Goal: Information Seeking & Learning: Compare options

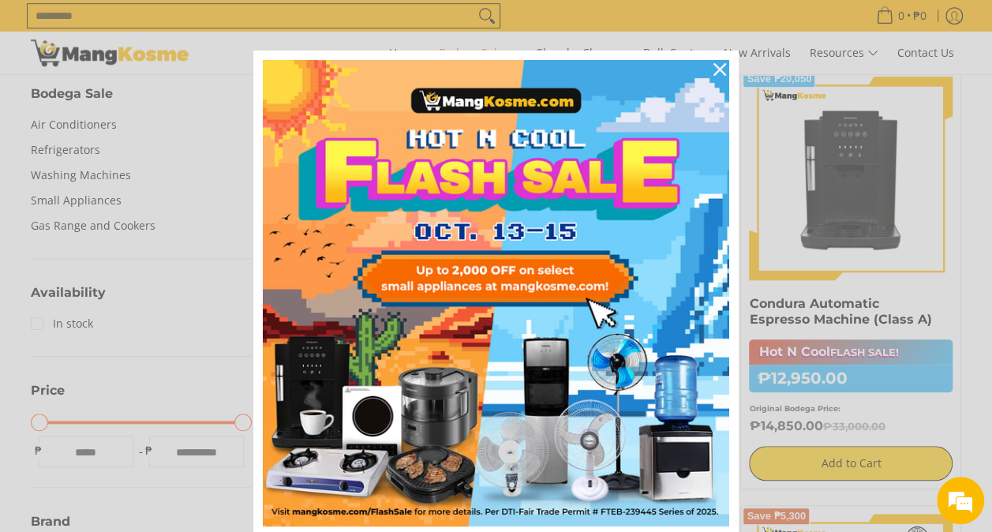
scroll to position [553, 0]
click at [715, 66] on icon "close icon" at bounding box center [720, 69] width 13 height 13
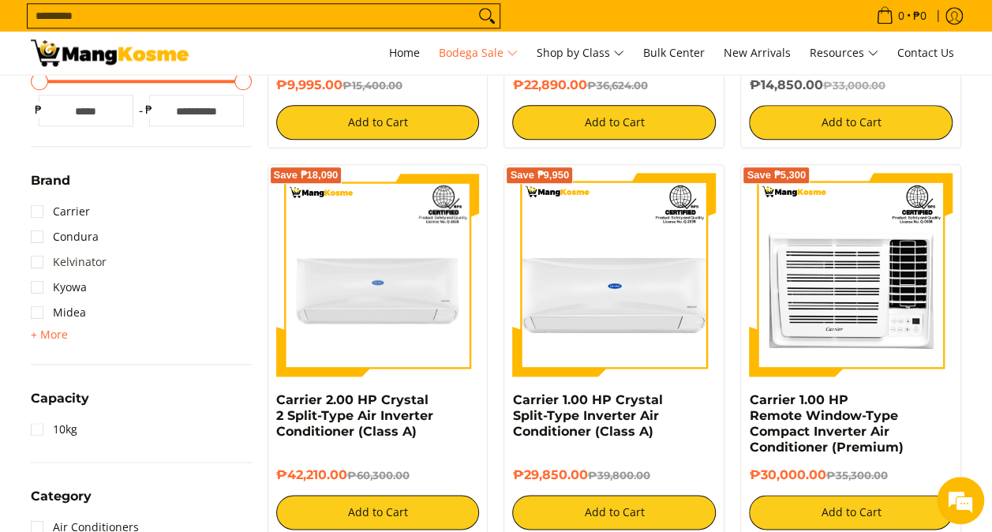
scroll to position [1044, 0]
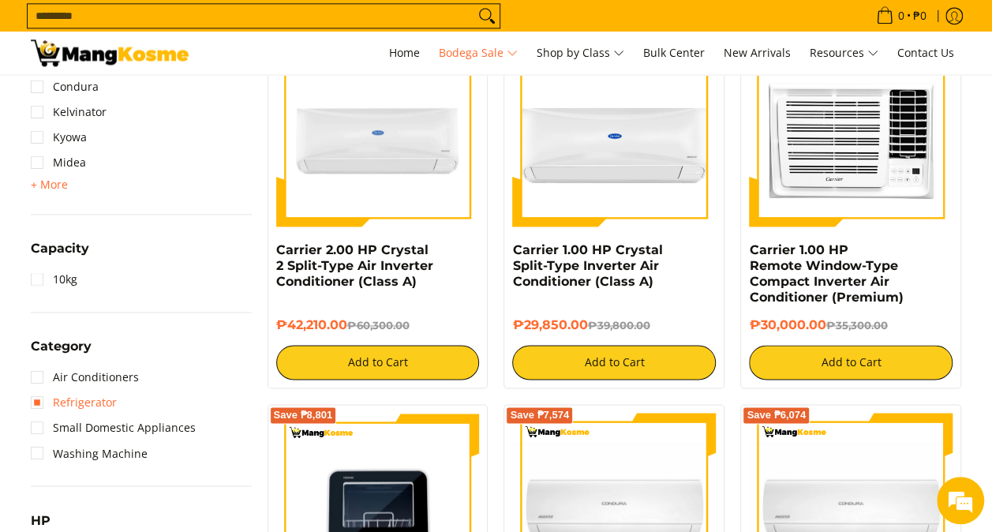
click at [38, 403] on link "Refrigerator" at bounding box center [74, 402] width 86 height 25
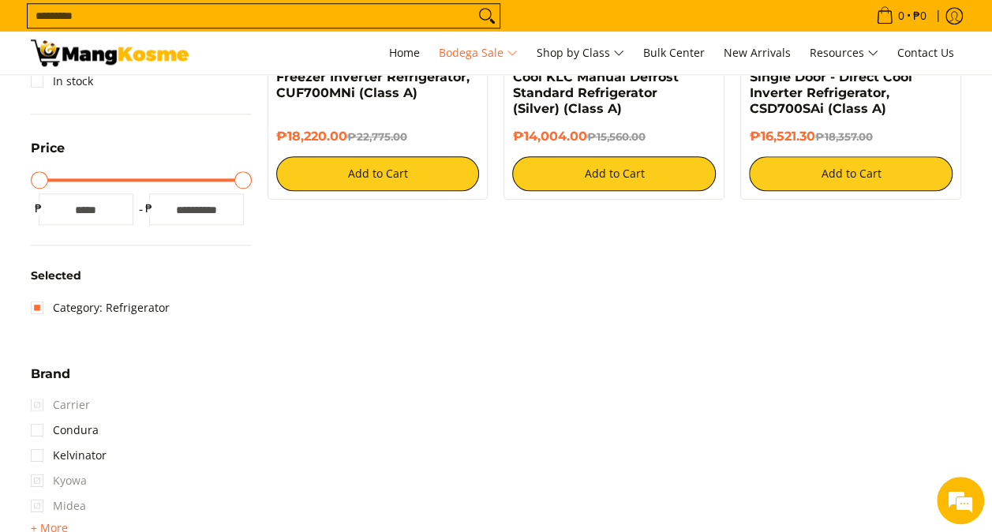
scroll to position [796, 0]
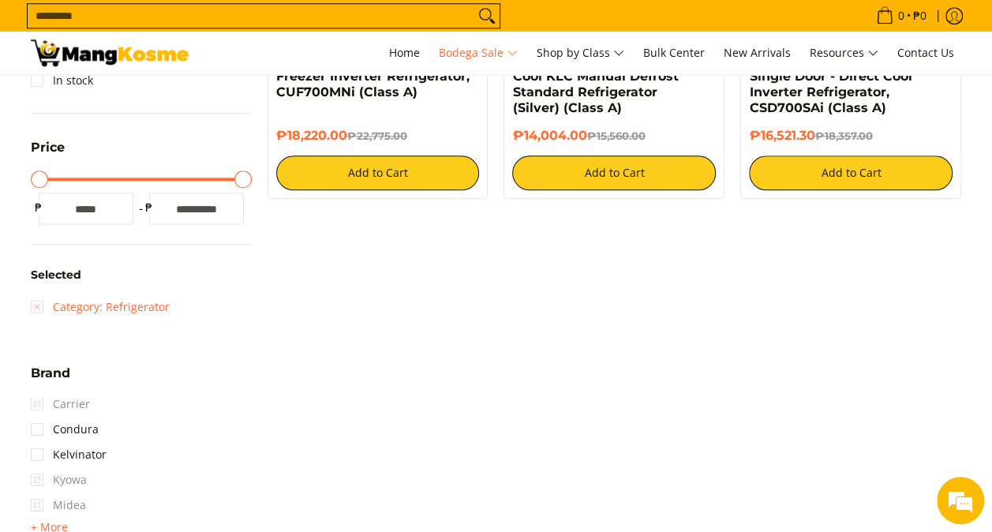
click at [39, 308] on link "Category: Refrigerator" at bounding box center [100, 306] width 139 height 25
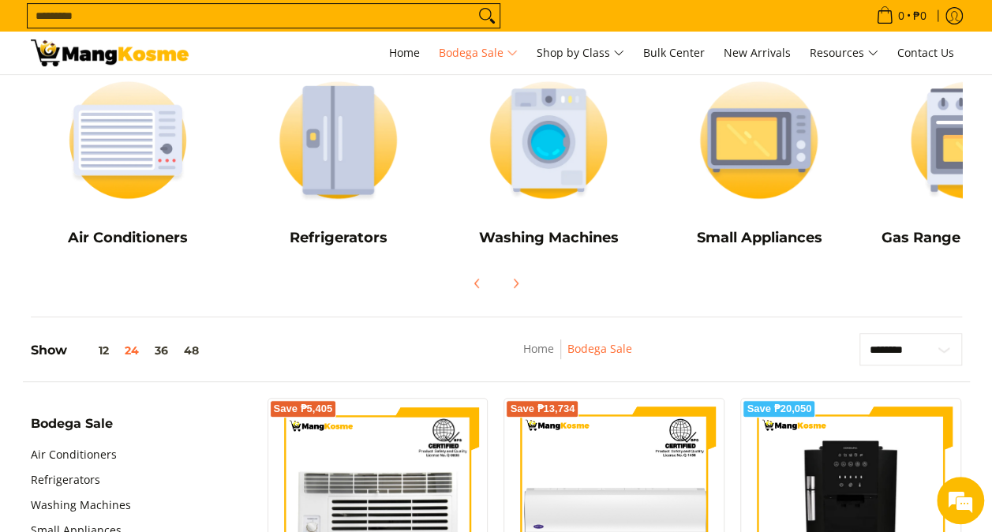
scroll to position [85, 0]
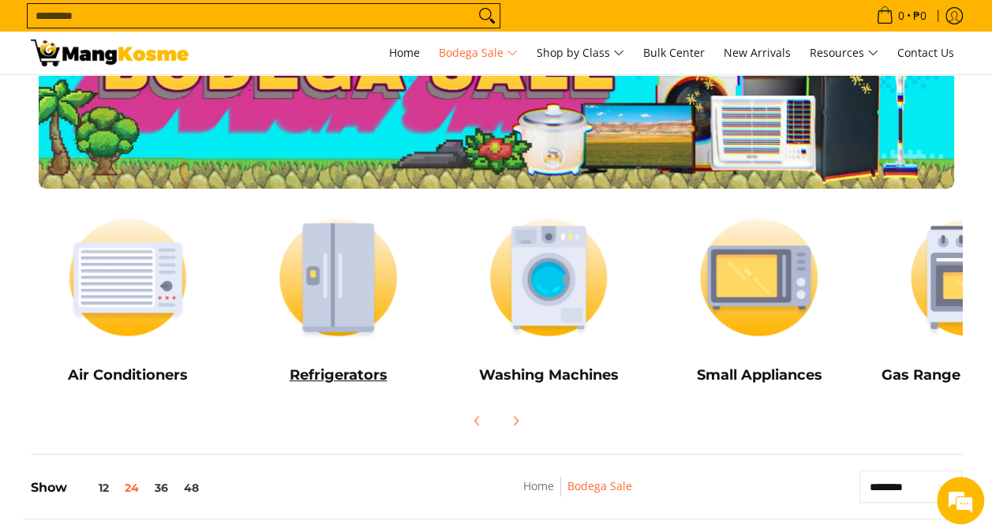
click at [319, 377] on h5 "Refrigerators" at bounding box center [338, 375] width 195 height 18
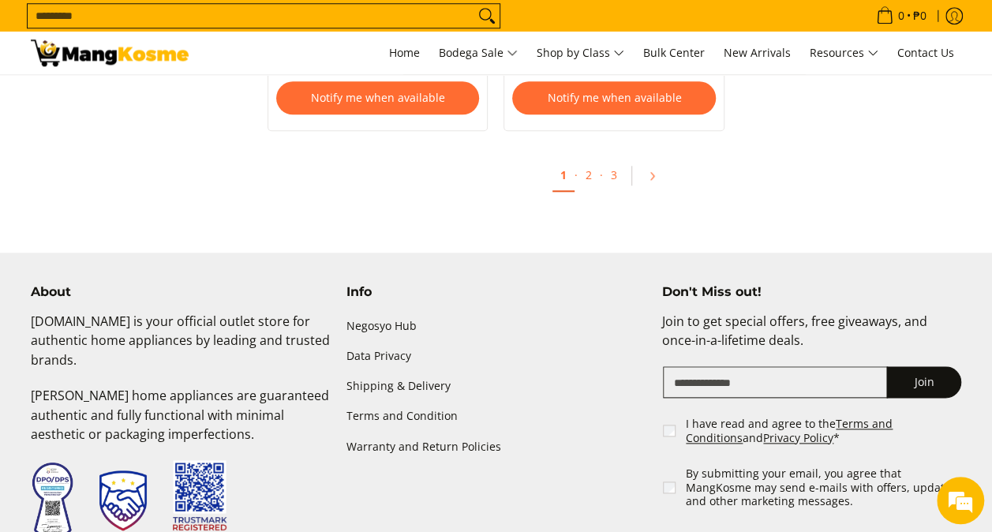
scroll to position [3632, 0]
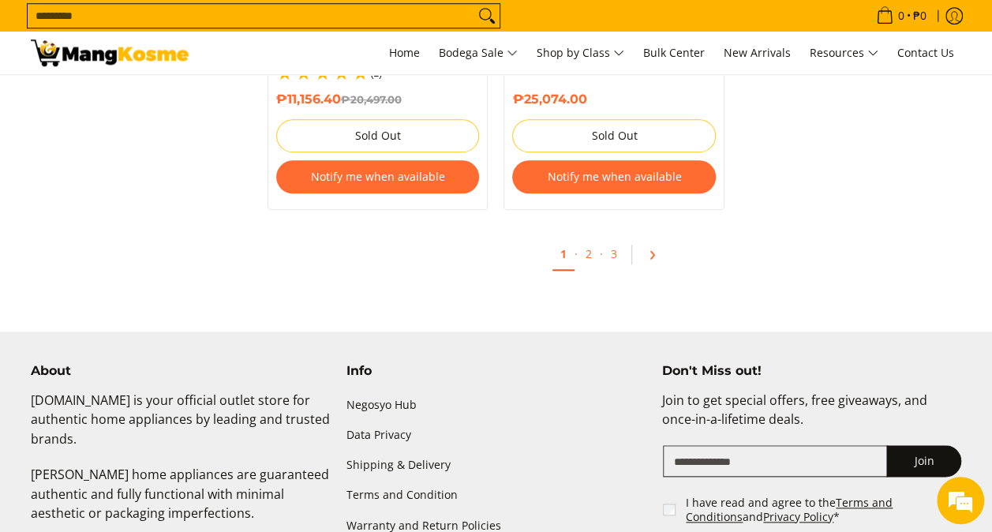
click at [655, 249] on icon "Pagination" at bounding box center [652, 254] width 11 height 11
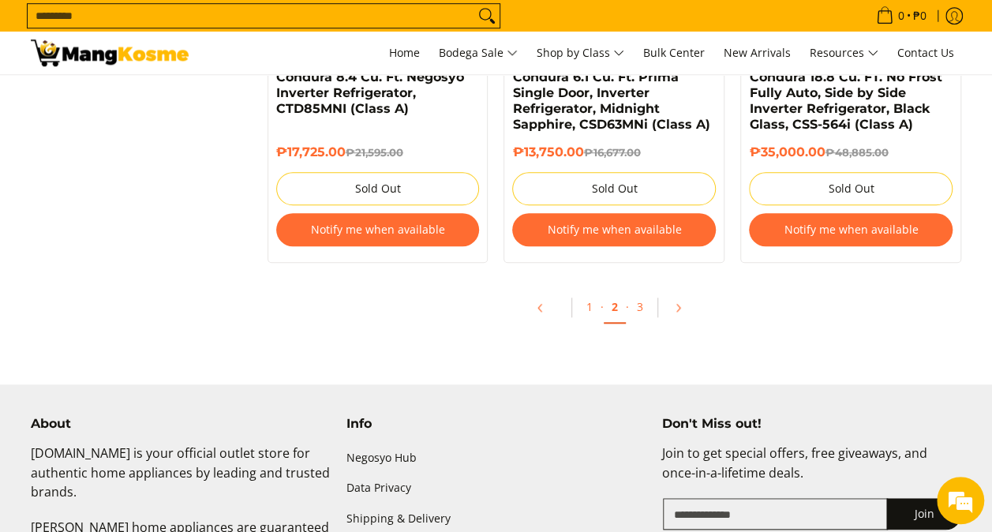
scroll to position [3553, 0]
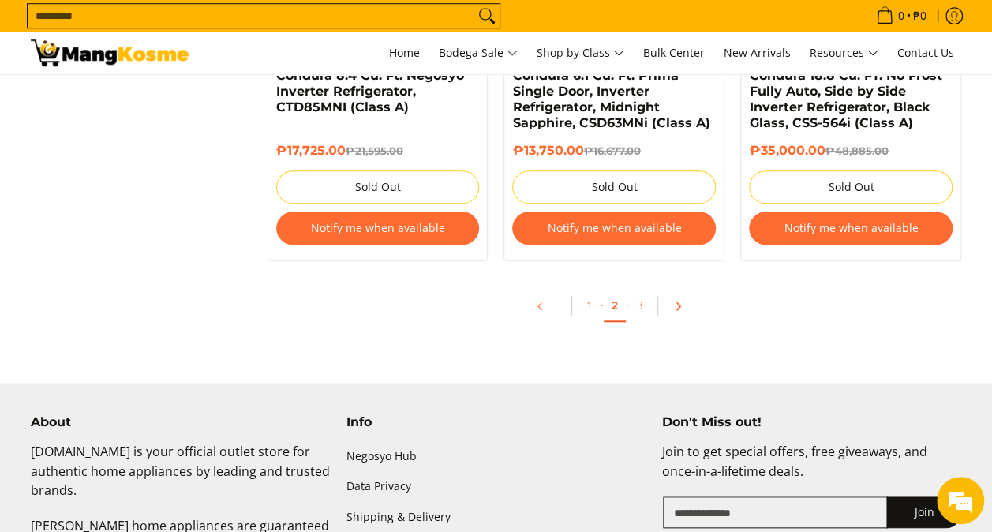
click at [677, 302] on icon "Pagination" at bounding box center [678, 305] width 3 height 7
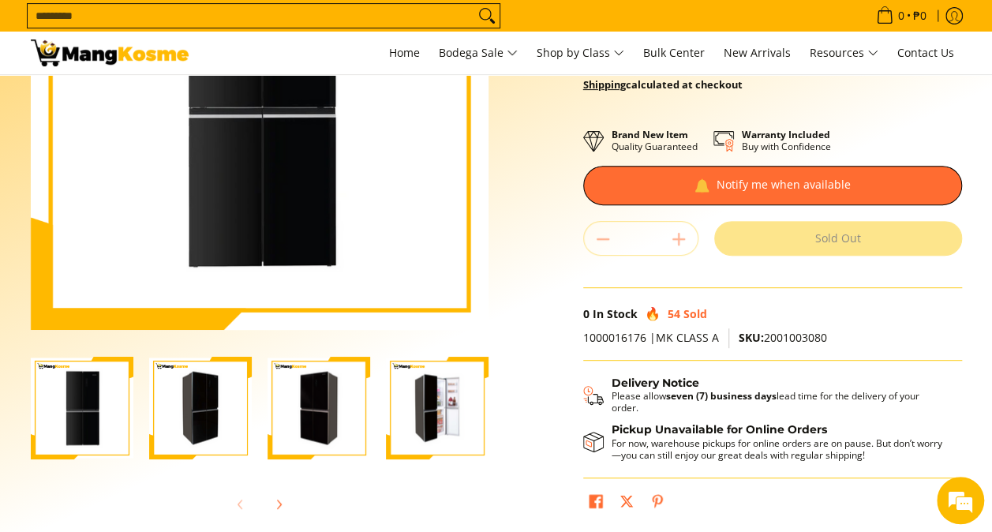
scroll to position [316, 0]
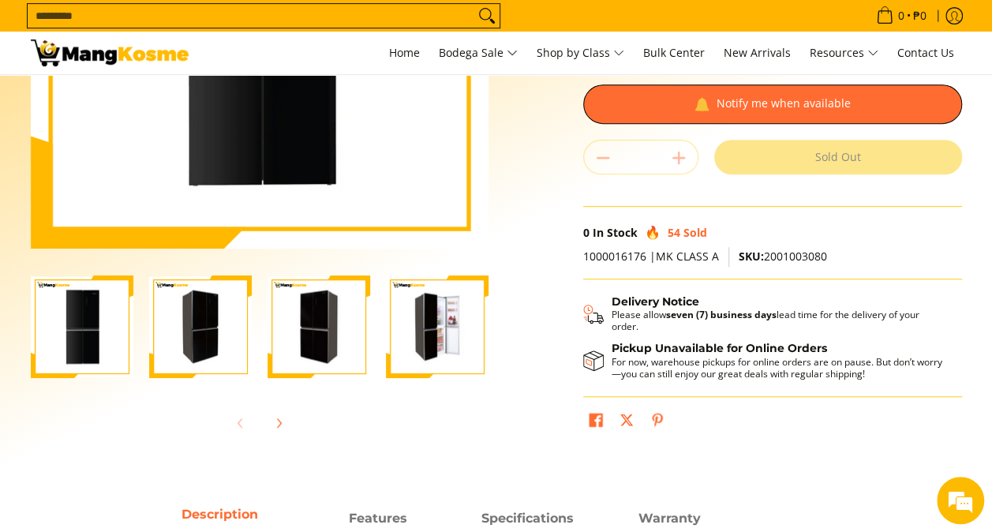
click at [458, 349] on img "Condura 16.5 Cu. Ft. No Frost, Multi-Door Inverter Refrigerator, Black Glass CF…" at bounding box center [437, 327] width 103 height 100
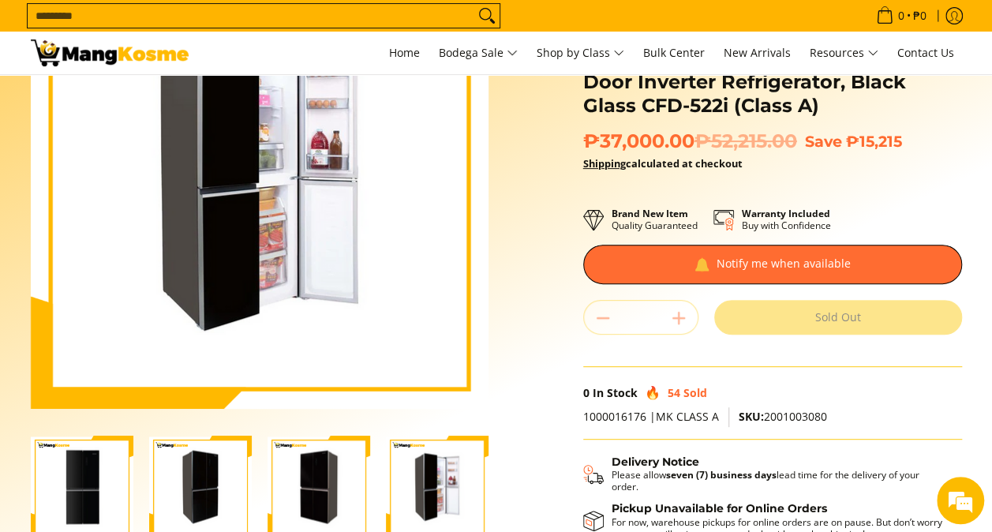
scroll to position [158, 0]
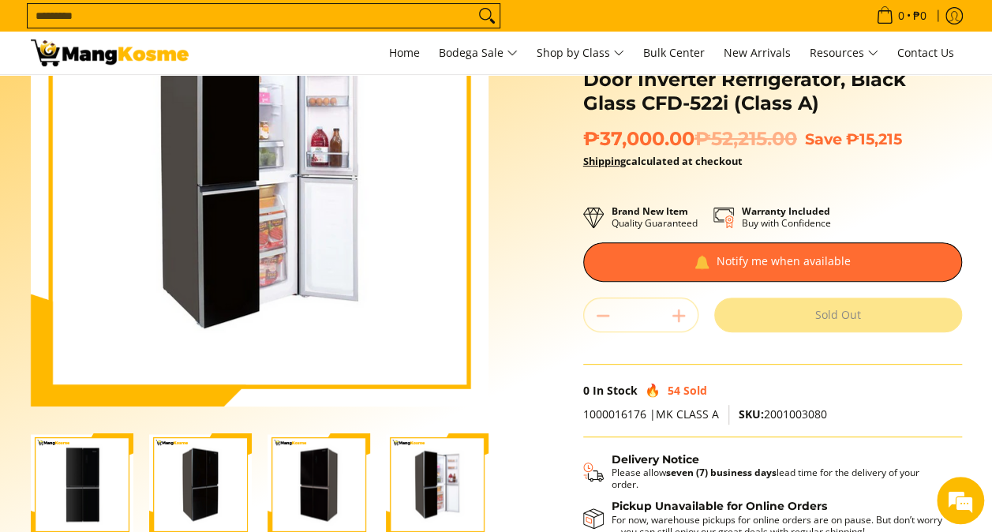
click at [332, 482] on img "Condura 16.5 Cu. Ft. No Frost, Multi-Door Inverter Refrigerator, Black Glass CF…" at bounding box center [319, 485] width 103 height 100
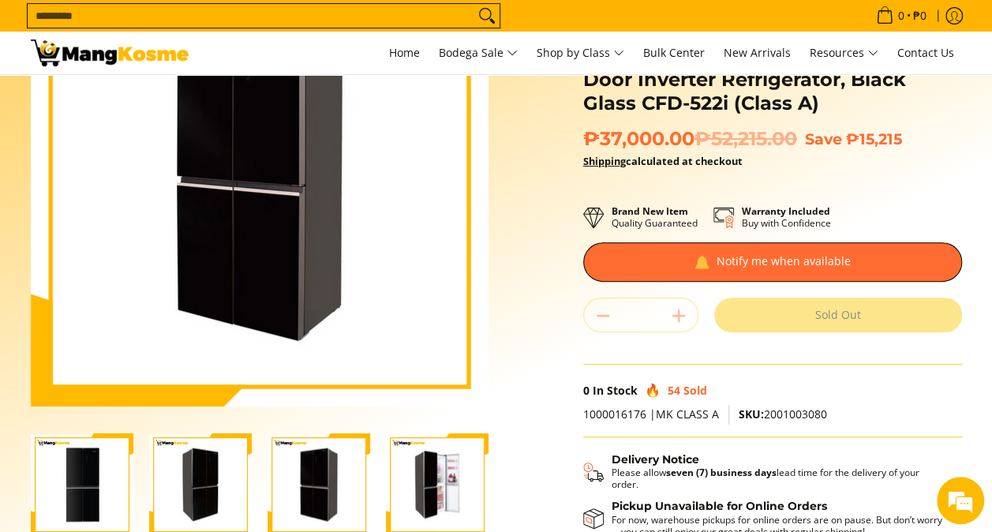
click at [212, 493] on img "Condura 16.5 Cu. Ft. No Frost, Multi-Door Inverter Refrigerator, Black Glass CF…" at bounding box center [200, 485] width 103 height 100
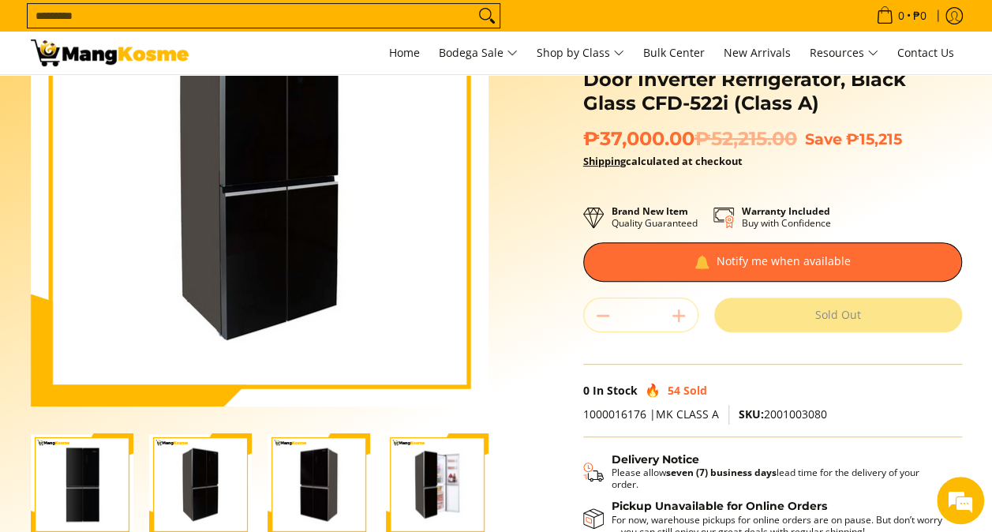
click at [77, 493] on img "Condura 16.5 Cu. Ft. No Frost, Multi-Door Inverter Refrigerator, Black Glass CF…" at bounding box center [82, 485] width 103 height 100
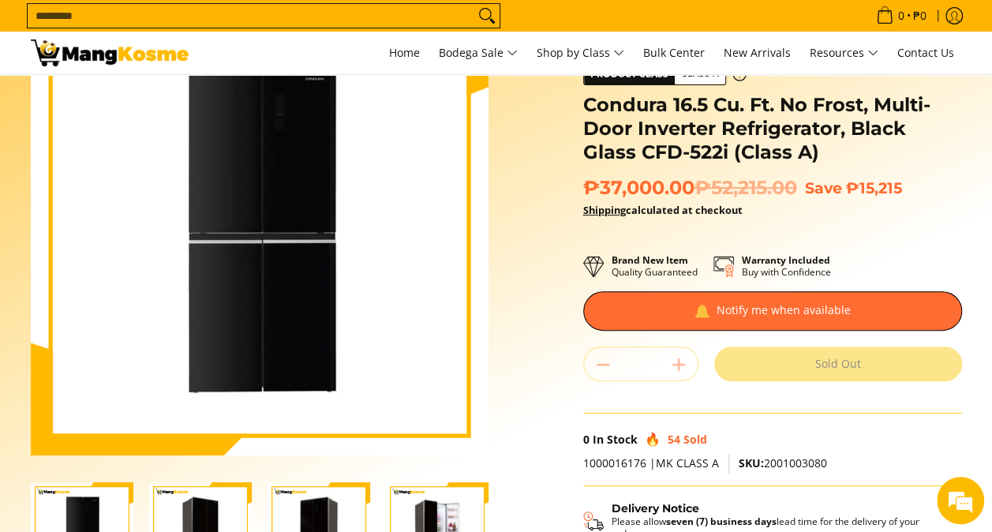
scroll to position [0, 0]
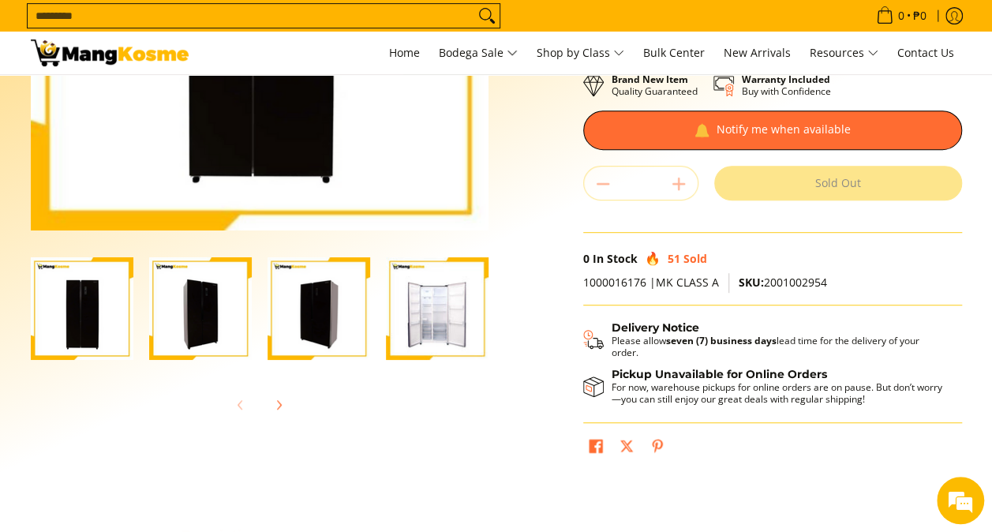
scroll to position [474, 0]
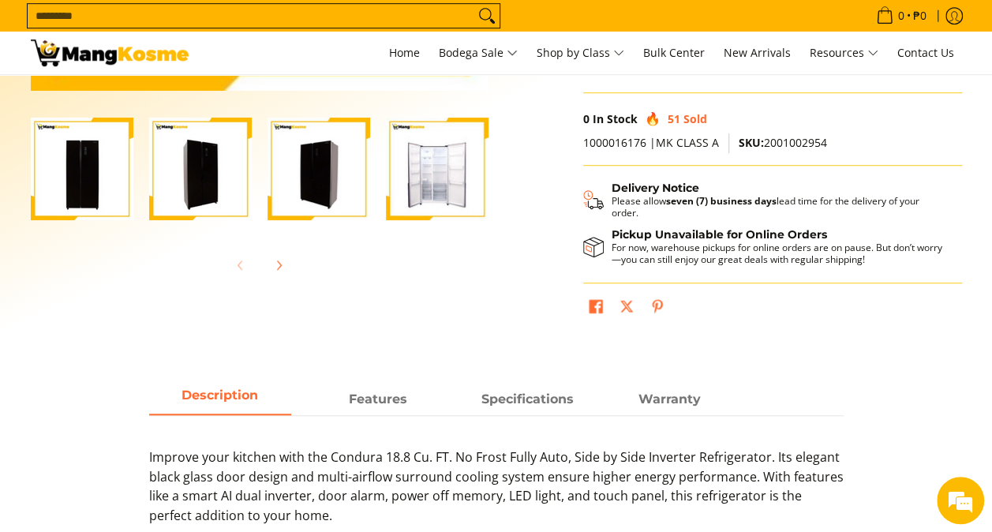
click at [453, 189] on img "Condura 18.8 Cu. FT. No Frost Fully Auto, Side by Side Inverter Refrigerator, B…" at bounding box center [437, 169] width 103 height 103
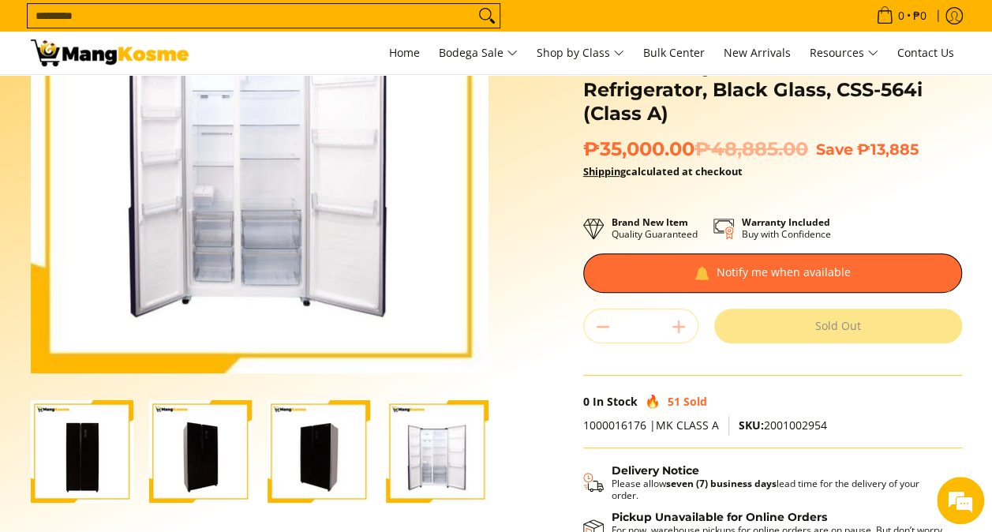
scroll to position [316, 0]
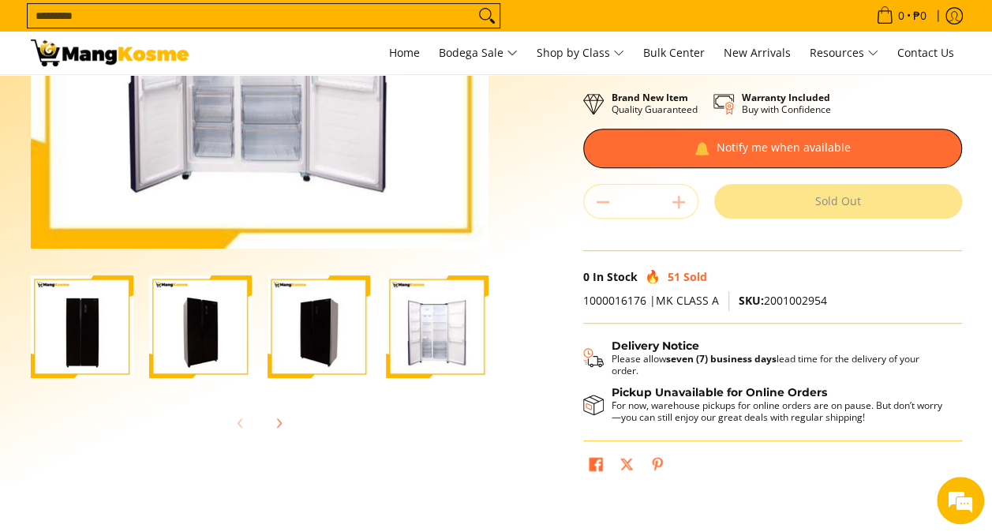
click at [341, 339] on img "Condura 18.8 Cu. FT. No Frost Fully Auto, Side by Side Inverter Refrigerator, B…" at bounding box center [319, 327] width 103 height 103
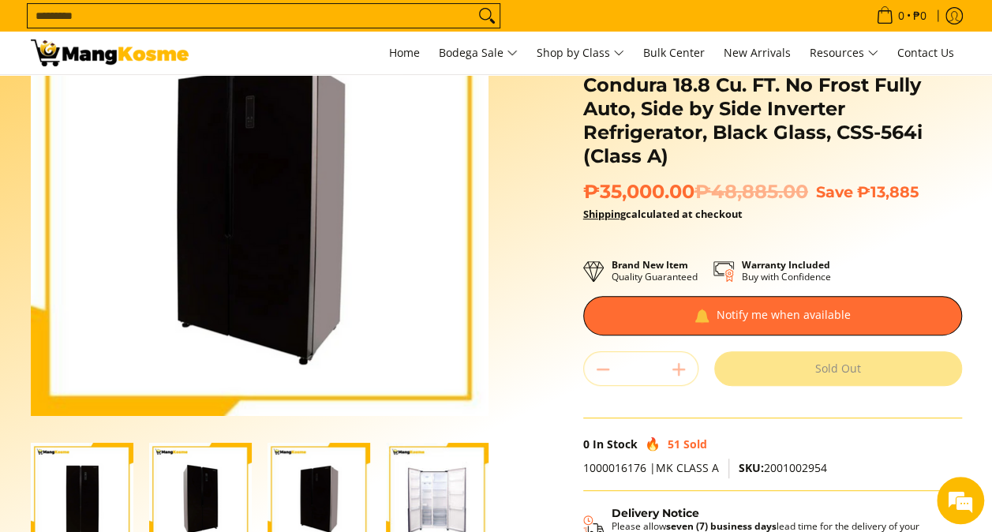
scroll to position [237, 0]
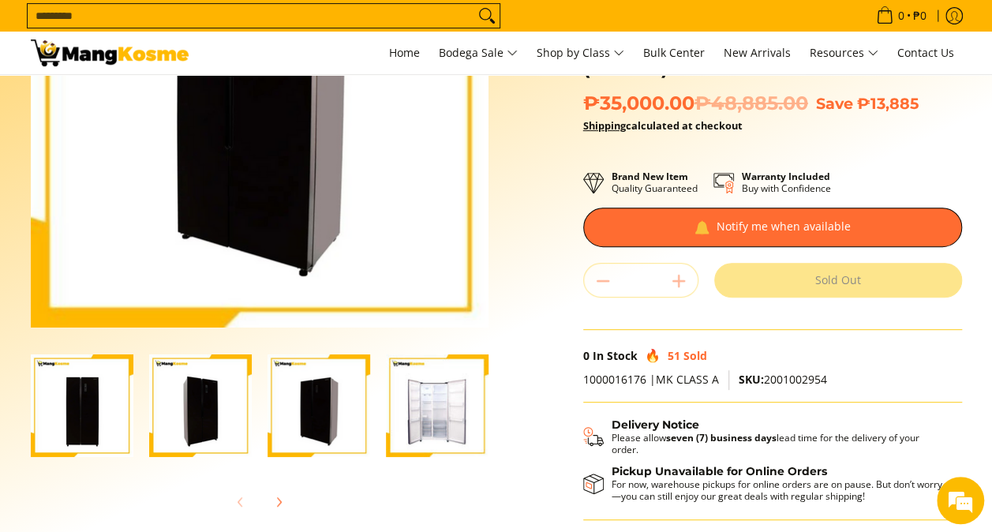
click at [236, 426] on img "Condura 18.8 Cu. FT. No Frost Fully Auto, Side by Side Inverter Refrigerator, B…" at bounding box center [200, 406] width 103 height 103
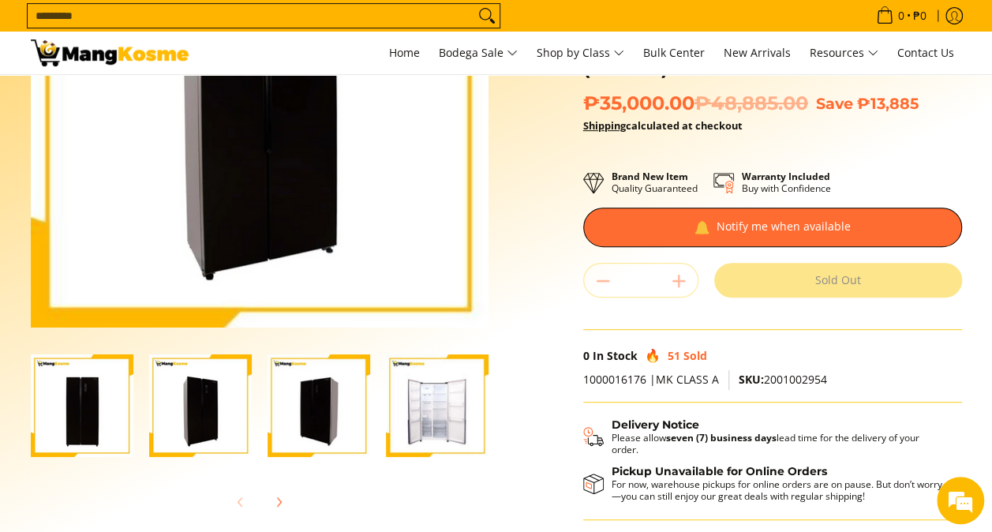
click at [88, 431] on img "Condura 18.8 Cu. FT. No Frost Fully Auto, Side by Side Inverter Refrigerator, B…" at bounding box center [82, 406] width 103 height 103
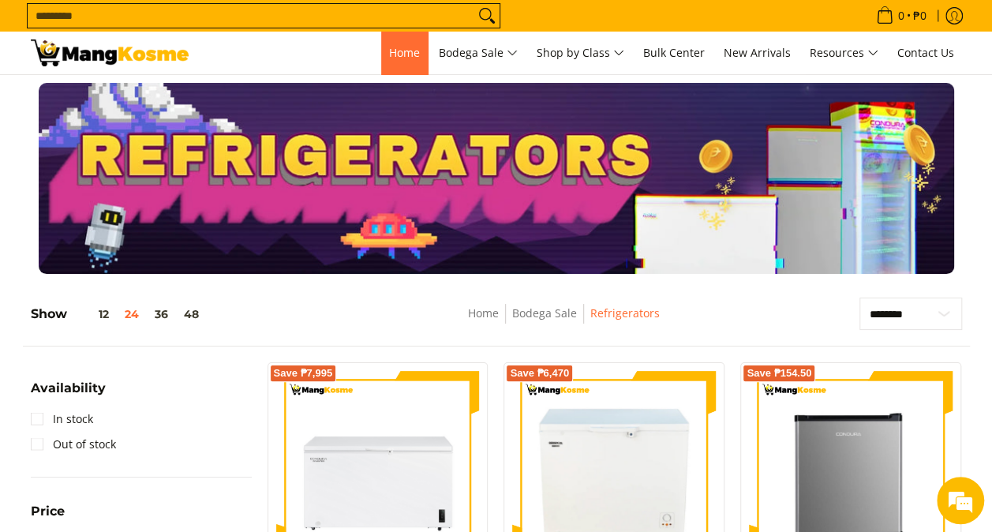
click at [401, 58] on span "Home" at bounding box center [404, 52] width 31 height 15
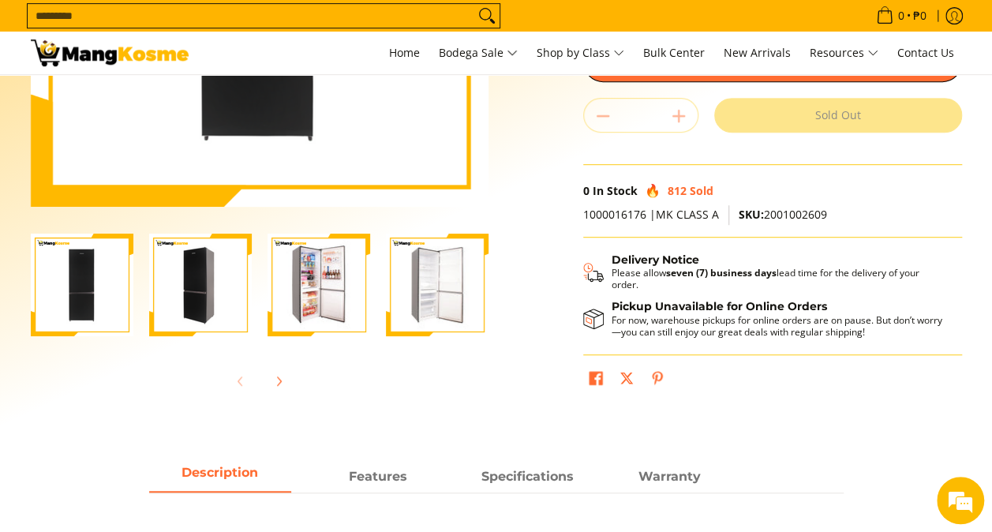
scroll to position [316, 0]
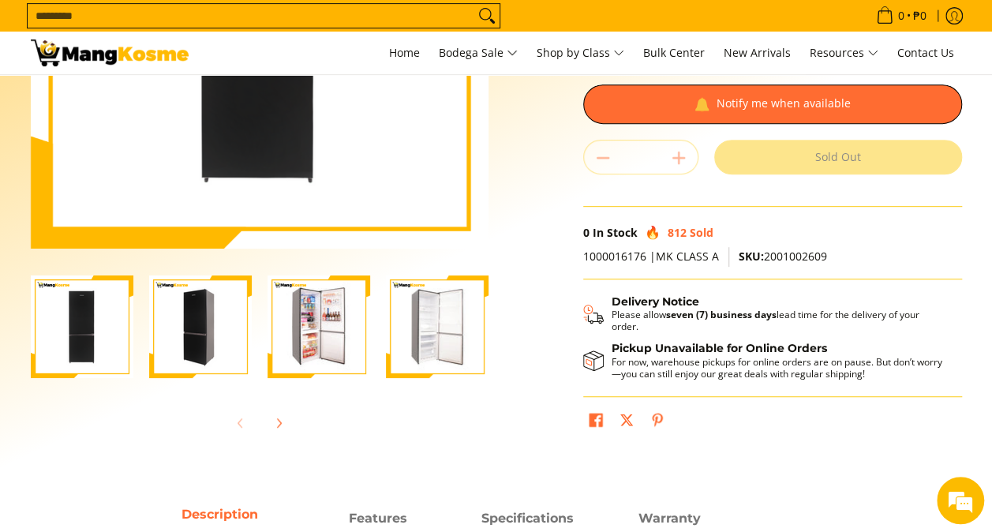
click at [327, 341] on img "Condura 10 Cu. Ft. No Frost Bottom Freezer Inverter Refrigerator, Black Matte, …" at bounding box center [319, 327] width 103 height 103
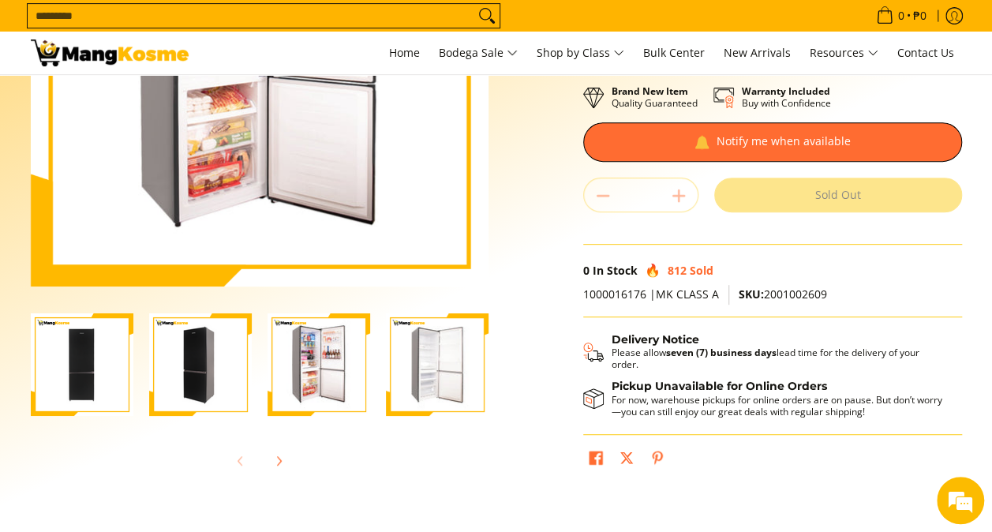
scroll to position [474, 0]
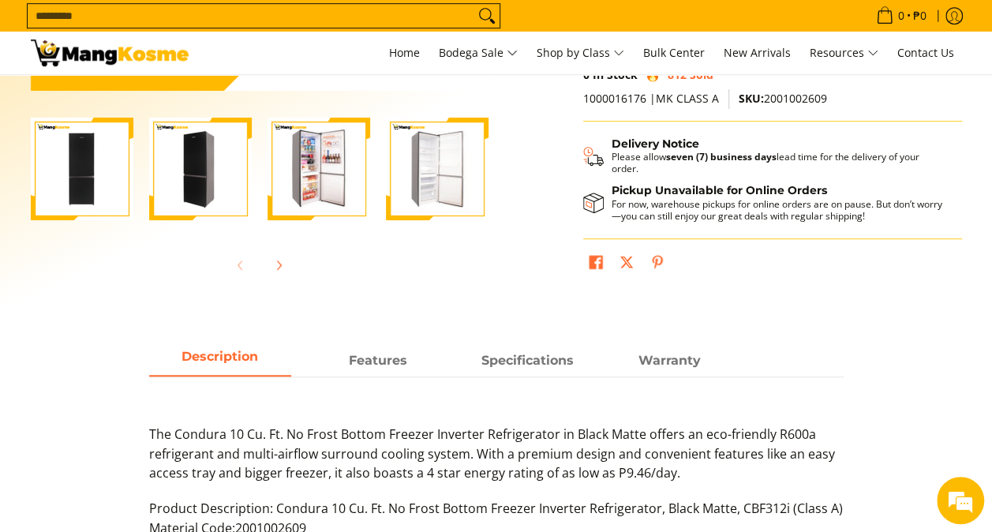
click at [455, 186] on img "Condura 10 Cu. Ft. No Frost Bottom Freezer Inverter Refrigerator, Black Matte, …" at bounding box center [437, 169] width 103 height 103
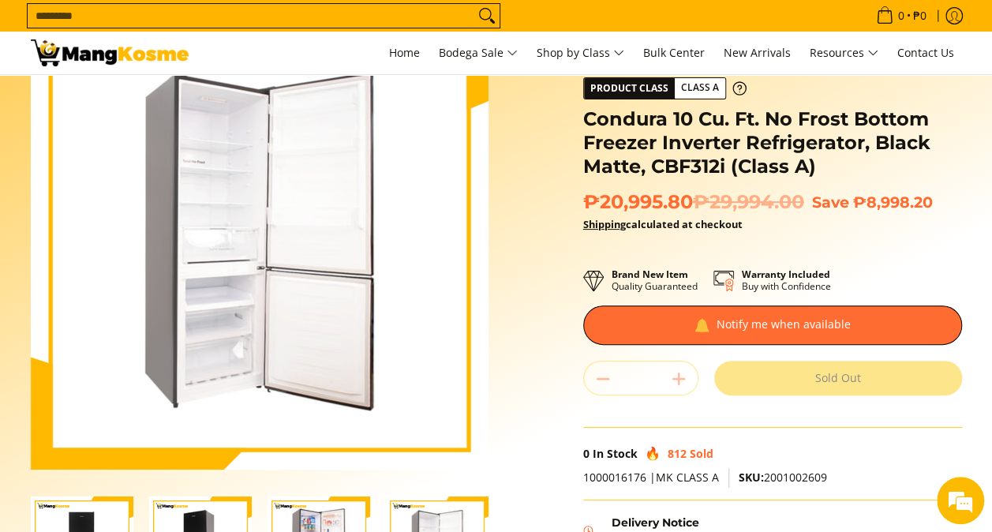
scroll to position [237, 0]
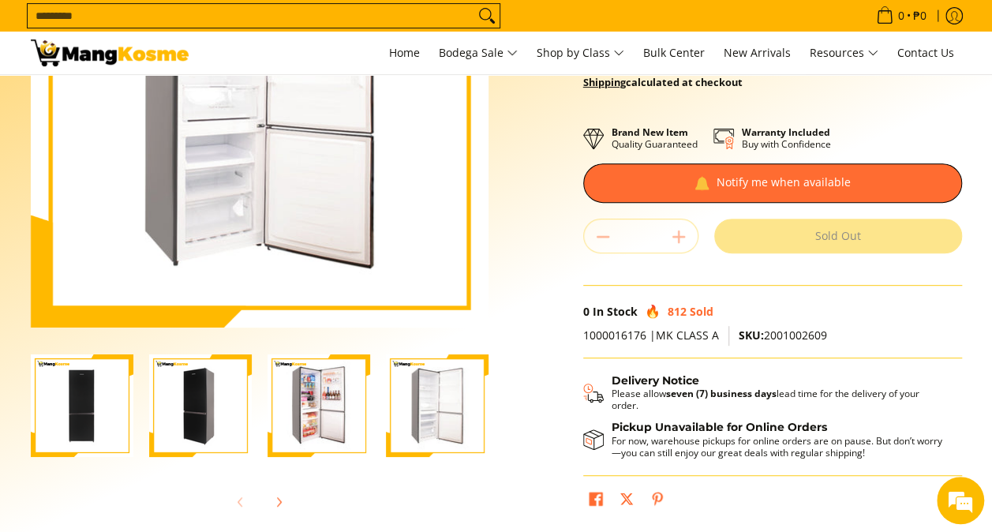
click at [336, 409] on img "Condura 10 Cu. Ft. No Frost Bottom Freezer Inverter Refrigerator, Black Matte, …" at bounding box center [319, 406] width 103 height 103
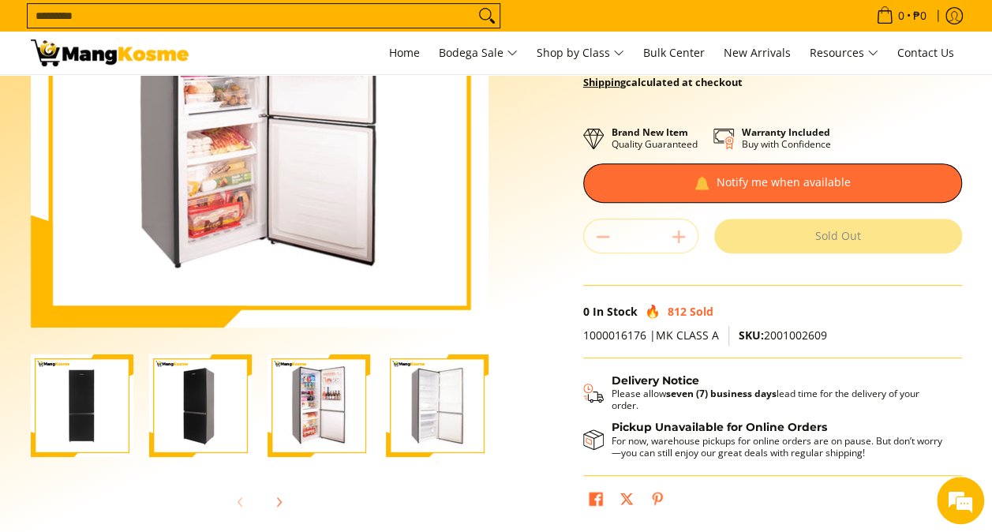
click at [193, 436] on img "Condura 10 Cu. Ft. No Frost Bottom Freezer Inverter Refrigerator, Black Matte, …" at bounding box center [200, 406] width 103 height 103
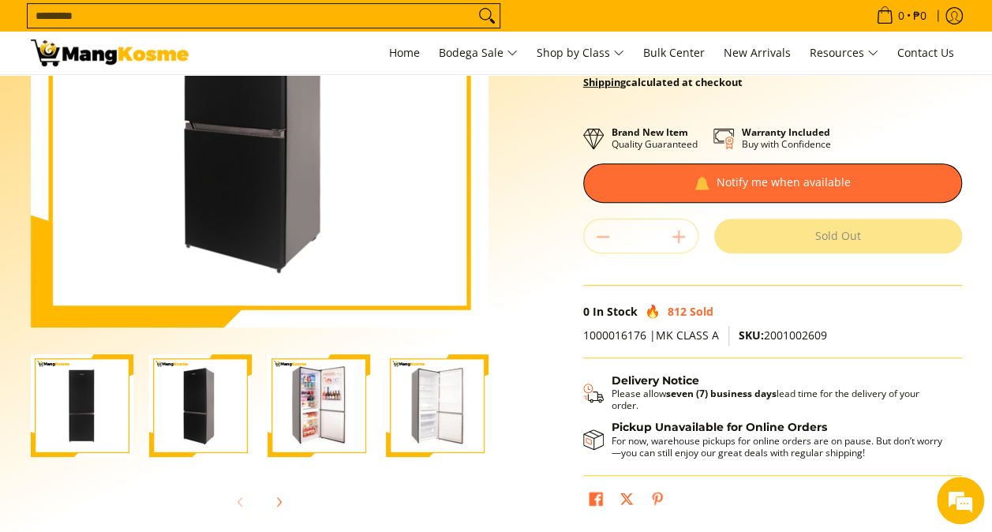
click at [76, 430] on img "Condura 10 Cu. Ft. No Frost Bottom Freezer Inverter Refrigerator, Black Matte, …" at bounding box center [82, 406] width 103 height 103
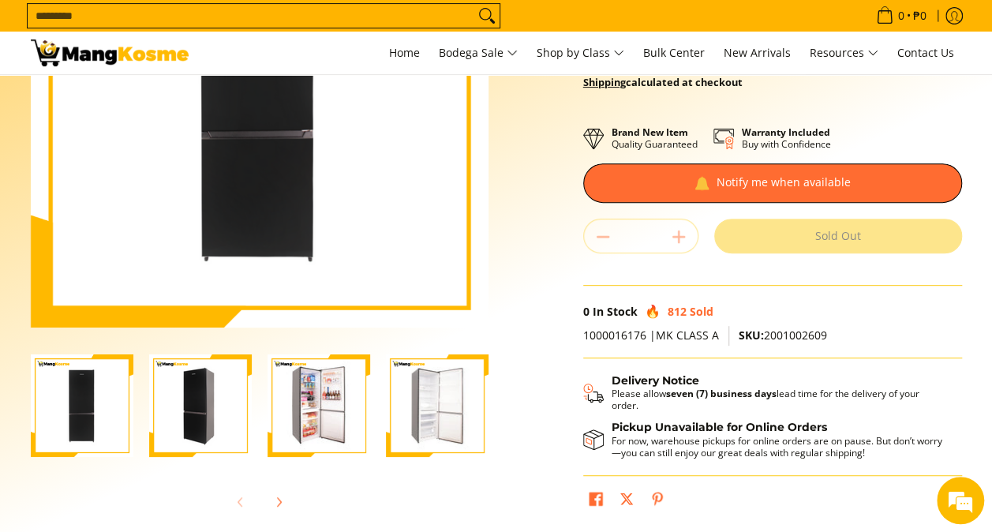
click at [174, 416] on img "Condura 10 Cu. Ft. No Frost Bottom Freezer Inverter Refrigerator, Black Matte, …" at bounding box center [200, 406] width 103 height 103
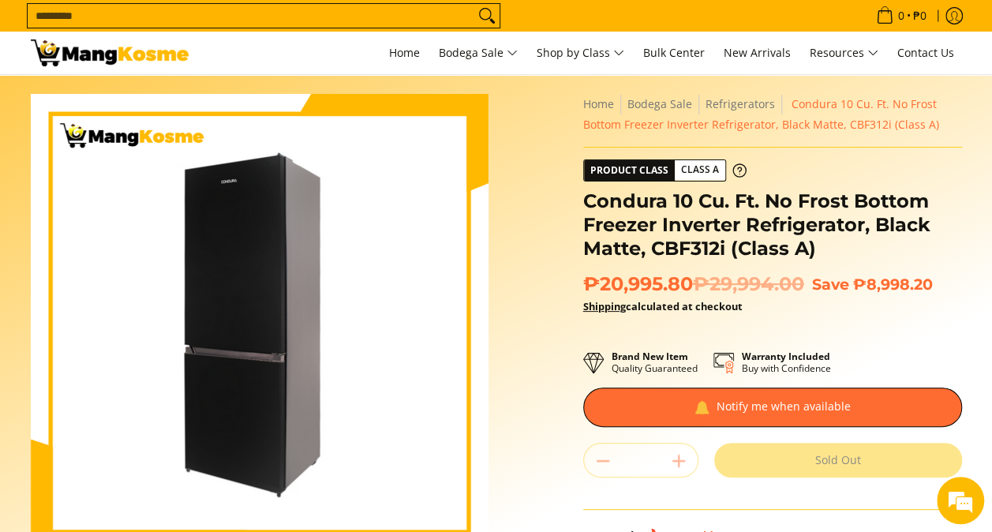
scroll to position [0, 0]
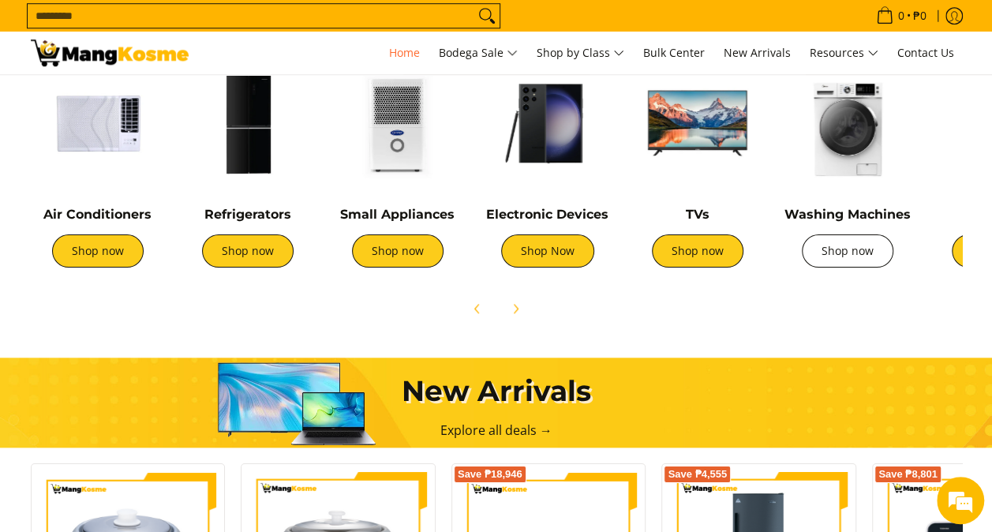
click at [867, 252] on link "Shop now" at bounding box center [848, 250] width 92 height 33
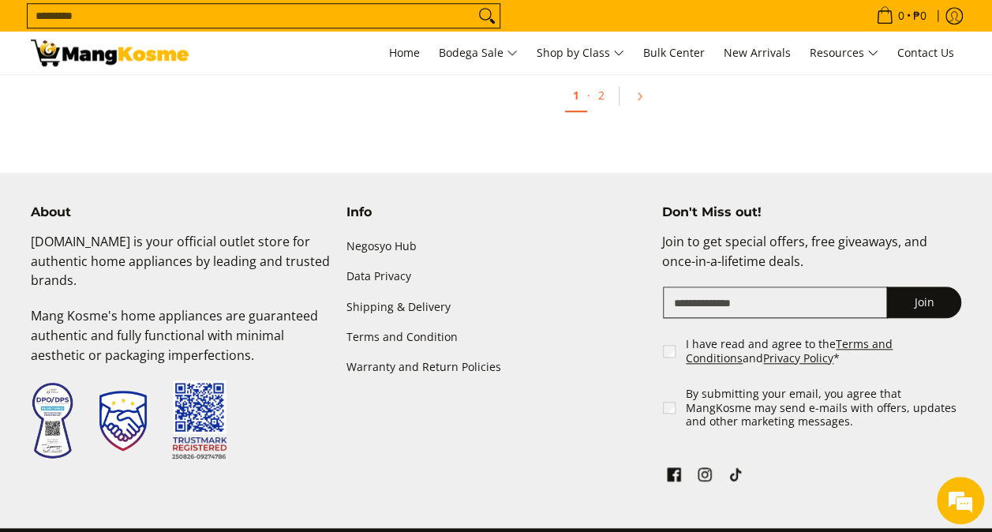
scroll to position [3181, 0]
